Goal: Communication & Community: Answer question/provide support

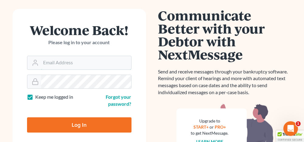
type input "[PERSON_NAME][EMAIL_ADDRESS][DOMAIN_NAME]"
click at [83, 120] on input "Log In" at bounding box center [79, 124] width 105 height 15
type input "Thinking..."
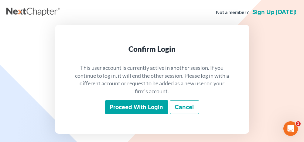
click at [137, 109] on input "Proceed with login" at bounding box center [136, 107] width 63 height 14
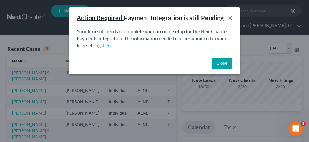
click at [230, 17] on button "×" at bounding box center [230, 17] width 4 height 7
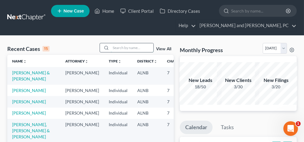
click at [136, 47] on input "search" at bounding box center [132, 47] width 43 height 9
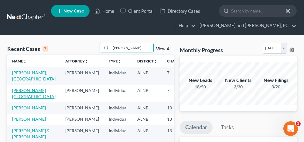
type input "jones"
click at [18, 91] on link "Jones, Sheronda" at bounding box center [33, 93] width 43 height 11
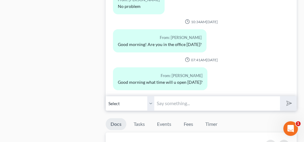
scroll to position [486, 0]
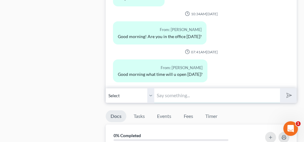
click at [170, 93] on input "text" at bounding box center [217, 95] width 126 height 15
type input "I'm in the office until 3"
click at [289, 91] on icon "submit" at bounding box center [288, 95] width 9 height 9
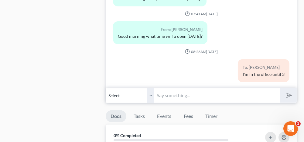
click at [230, 89] on input "text" at bounding box center [217, 95] width 126 height 15
type input "Yes"
click at [291, 91] on polygon "submit" at bounding box center [287, 94] width 7 height 7
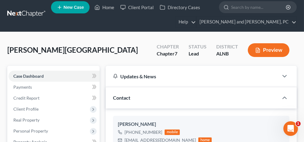
scroll to position [0, 0]
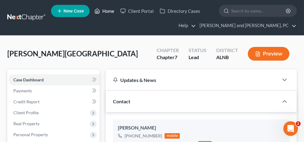
click at [109, 12] on link "Home" at bounding box center [104, 10] width 26 height 11
